Goal: Task Accomplishment & Management: Use online tool/utility

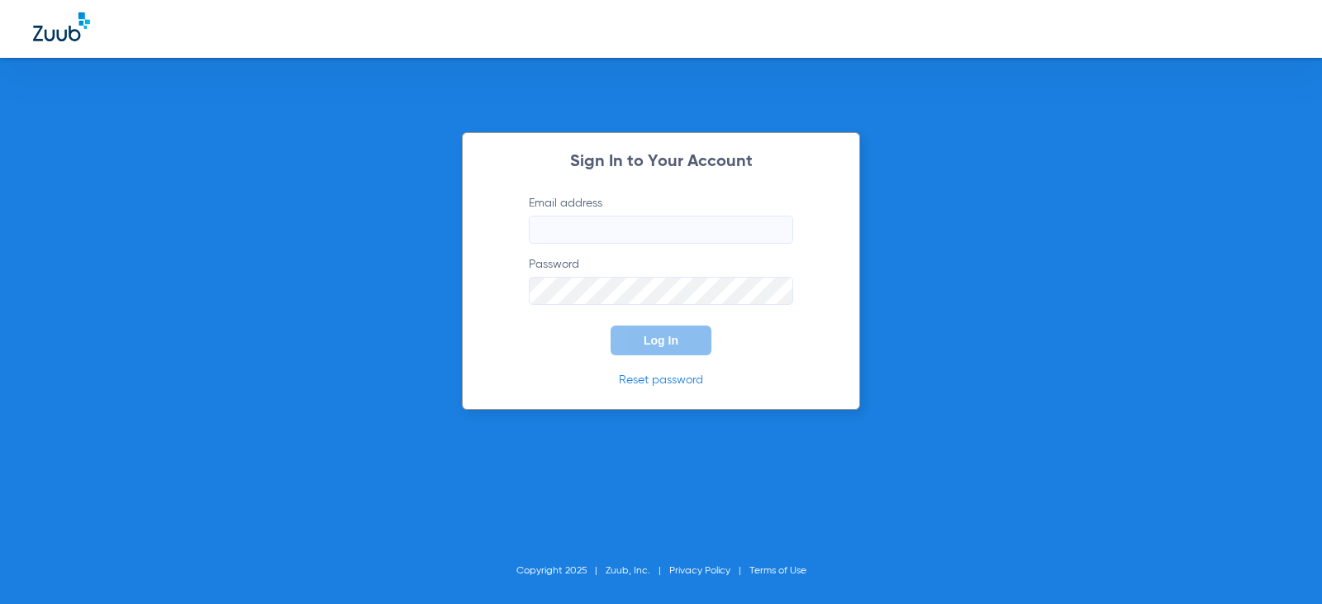
click at [605, 202] on label "Email address" at bounding box center [661, 219] width 264 height 49
click at [605, 216] on input "Email address" at bounding box center [661, 230] width 264 height 28
click at [657, 232] on input "taylormorrow56" at bounding box center [661, 230] width 264 height 28
type input "[EMAIL_ADDRESS][DOMAIN_NAME]"
click at [610, 325] on button "Log In" at bounding box center [660, 340] width 101 height 30
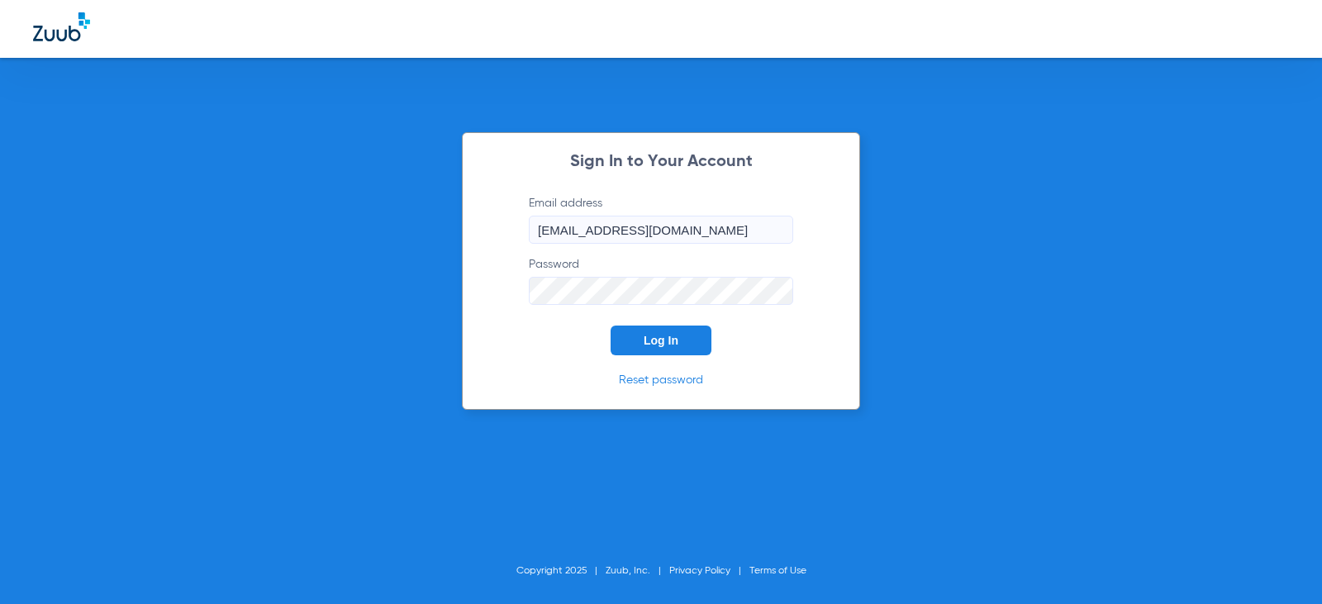
click at [370, 305] on div "Sign In to Your Account Email address [EMAIL_ADDRESS][DOMAIN_NAME] Password Log…" at bounding box center [661, 302] width 1322 height 604
click at [610, 325] on button "Log In" at bounding box center [660, 340] width 101 height 30
